Goal: Transaction & Acquisition: Subscribe to service/newsletter

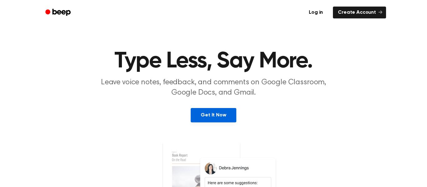
click at [224, 115] on link "Get It Now" at bounding box center [213, 115] width 45 height 14
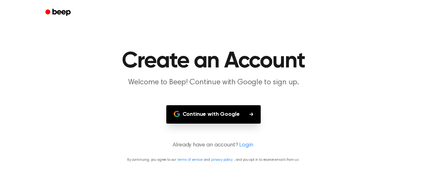
click at [224, 115] on button "Continue with Google" at bounding box center [213, 114] width 95 height 18
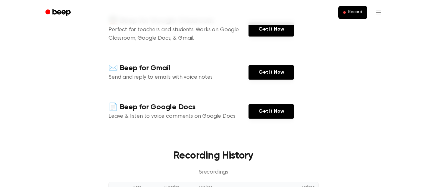
scroll to position [92, 0]
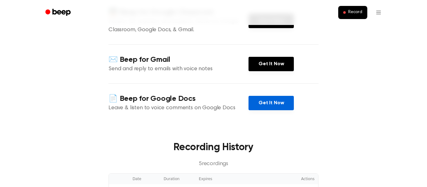
click at [261, 102] on link "Get It Now" at bounding box center [270, 103] width 45 height 14
